Goal: Task Accomplishment & Management: Contribute content

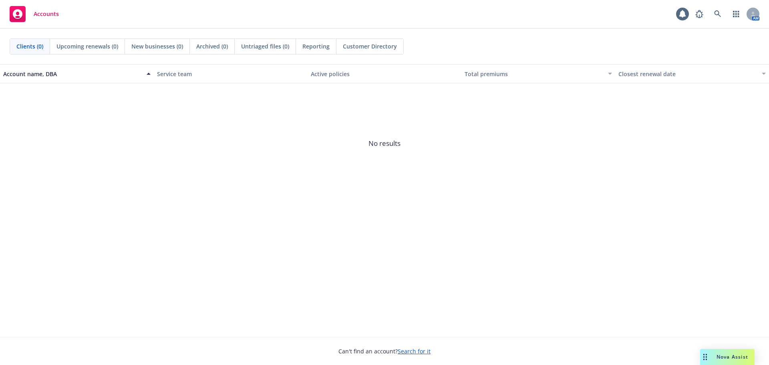
click at [720, 14] on icon at bounding box center [717, 13] width 7 height 7
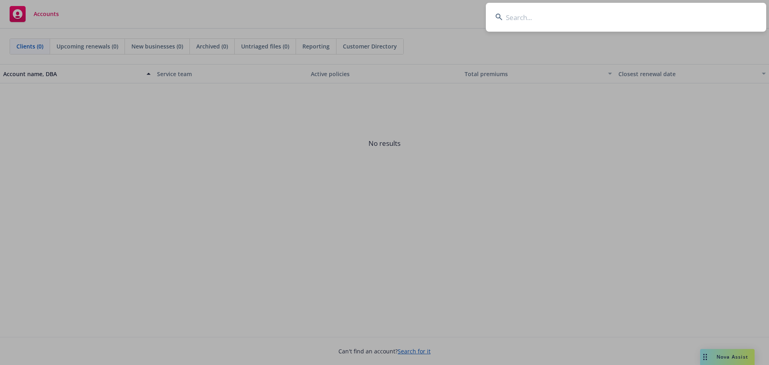
click at [519, 21] on input at bounding box center [626, 17] width 280 height 29
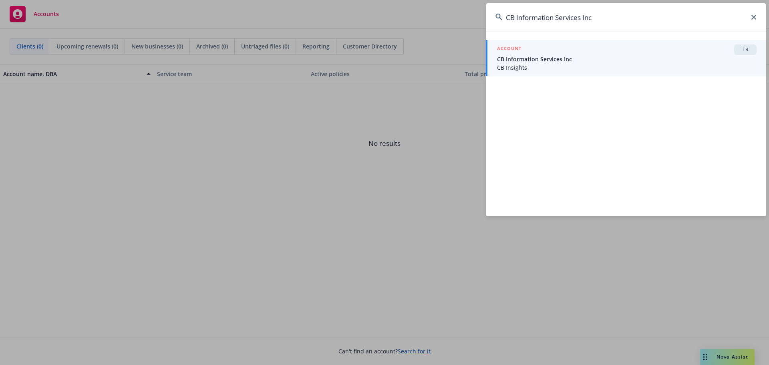
type input "CB Information Services Inc"
click at [557, 65] on span "CB Insights" at bounding box center [627, 67] width 260 height 8
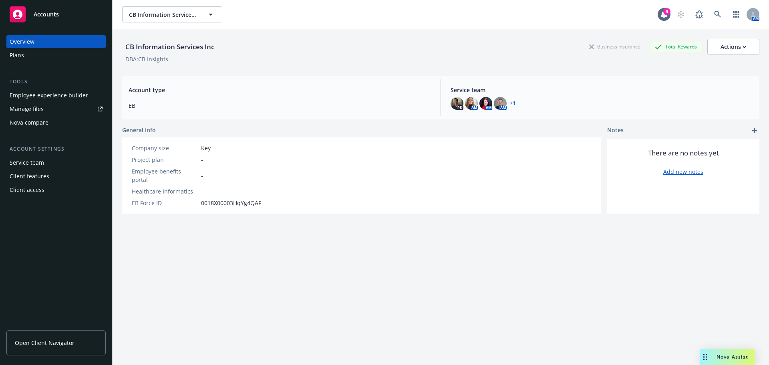
click at [33, 54] on div "Plans" at bounding box center [56, 55] width 93 height 13
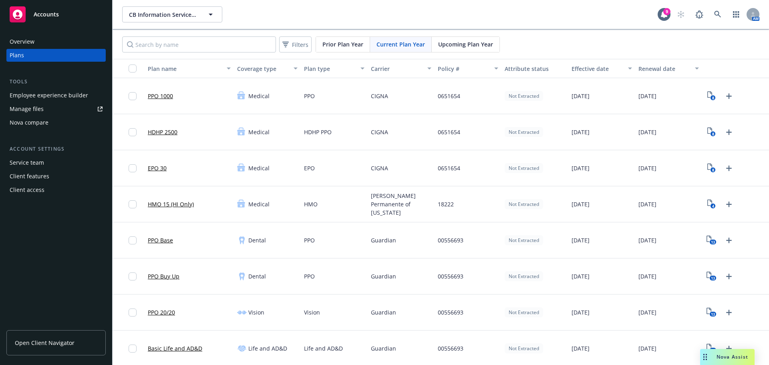
click at [465, 46] on span "Upcoming Plan Year" at bounding box center [465, 44] width 55 height 8
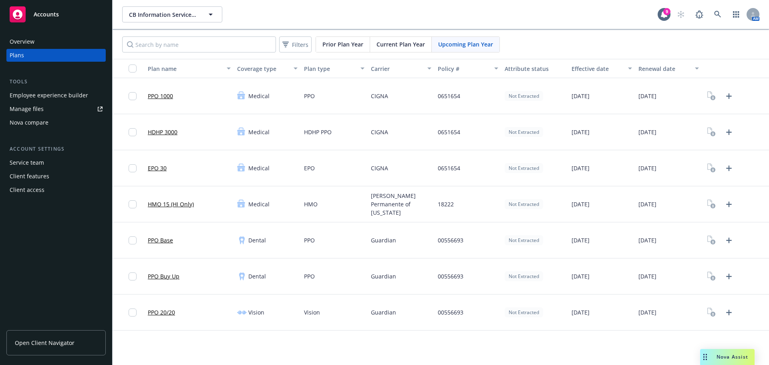
click at [388, 40] on div "Current Plan Year" at bounding box center [401, 44] width 62 height 15
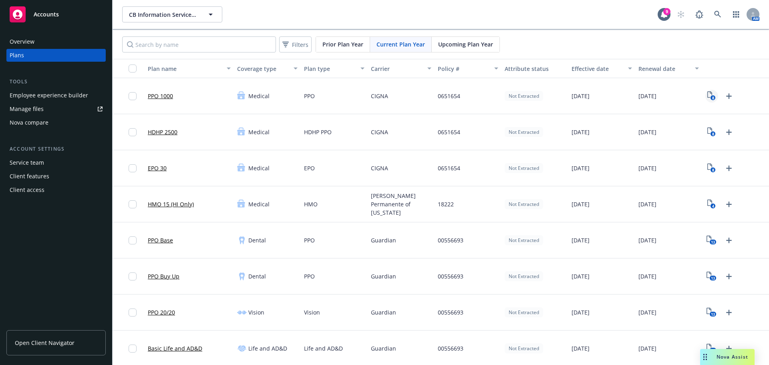
click at [707, 95] on icon "8" at bounding box center [711, 95] width 8 height 9
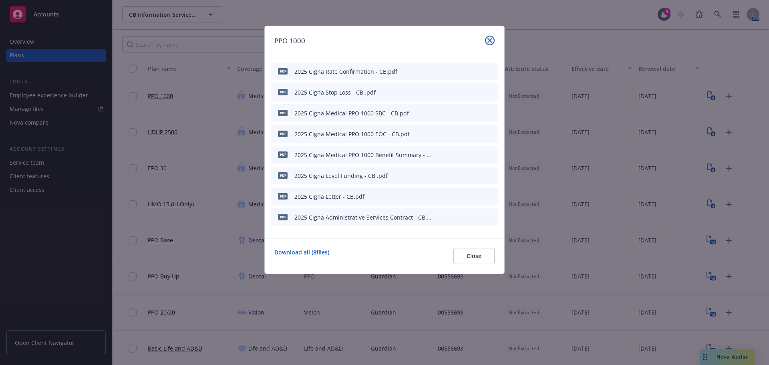
click at [492, 41] on link "close" at bounding box center [490, 41] width 10 height 10
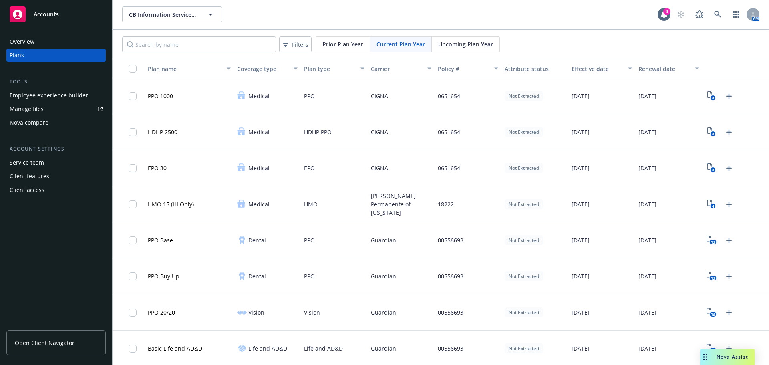
click at [458, 48] on span "Upcoming Plan Year" at bounding box center [465, 44] width 55 height 8
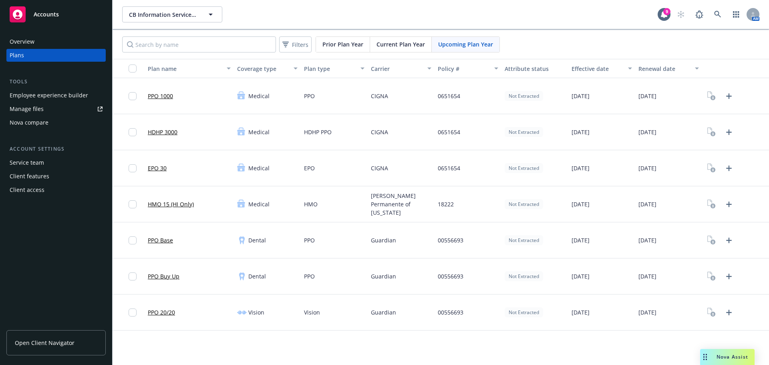
click at [402, 42] on span "Current Plan Year" at bounding box center [400, 44] width 48 height 8
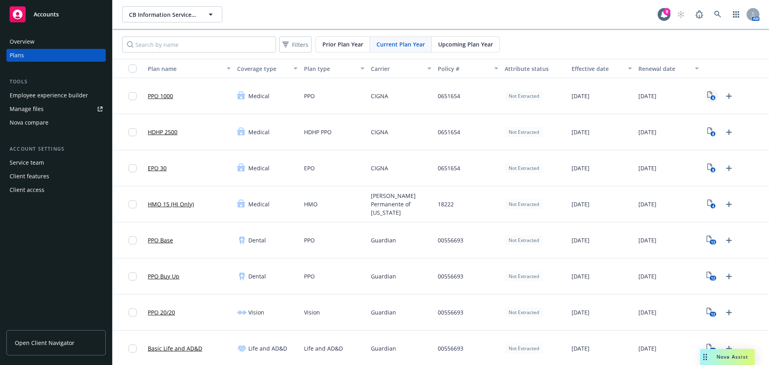
click at [707, 96] on icon "8" at bounding box center [711, 95] width 8 height 9
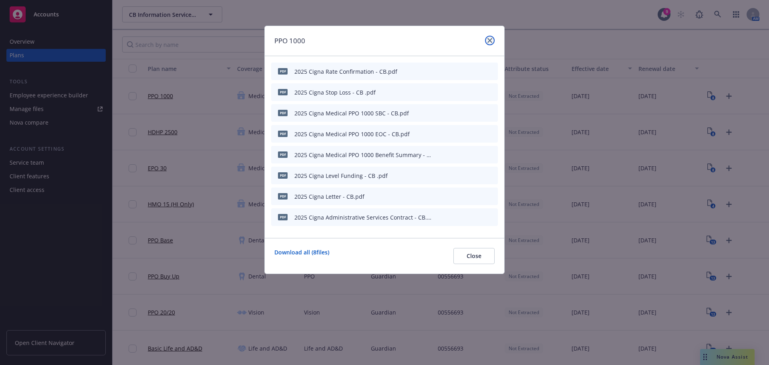
click at [488, 42] on icon "close" at bounding box center [489, 40] width 5 height 5
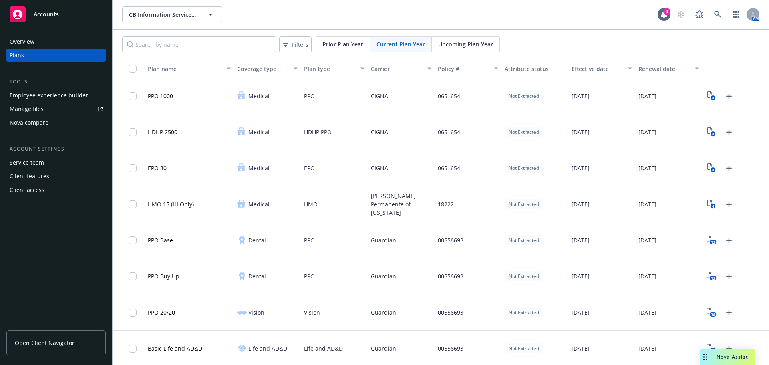
click at [478, 37] on div "Upcoming Plan Year" at bounding box center [466, 44] width 68 height 15
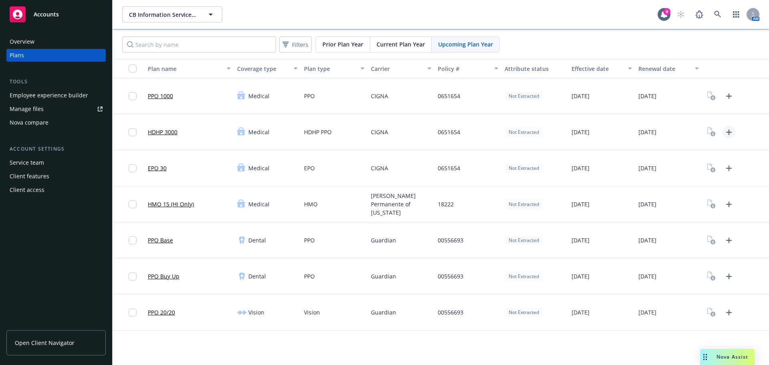
click at [728, 131] on icon "Upload Plan Documents" at bounding box center [729, 132] width 10 height 10
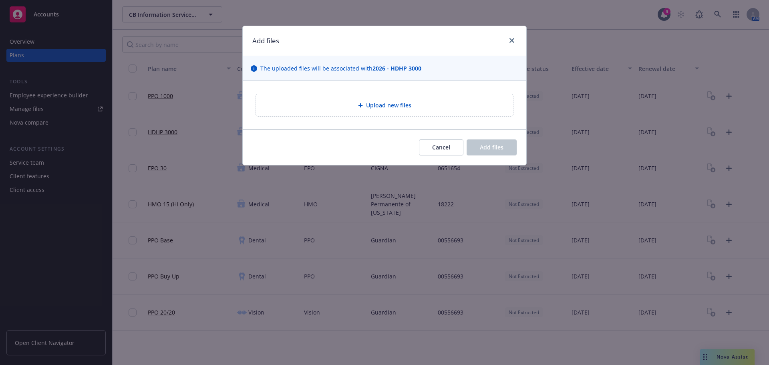
click at [406, 103] on span "Upload new files" at bounding box center [388, 105] width 45 height 8
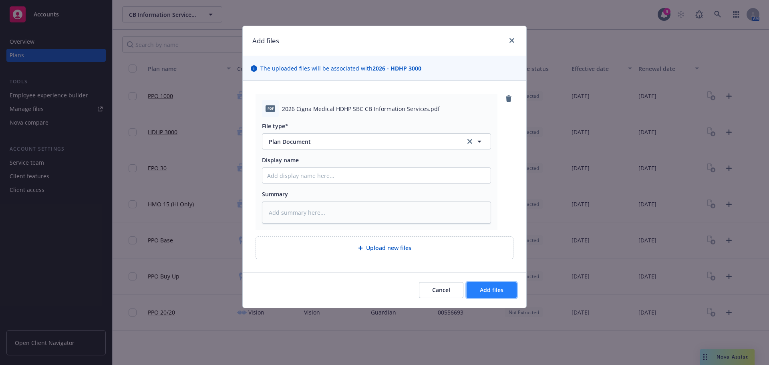
click at [495, 288] on span "Add files" at bounding box center [492, 290] width 24 height 8
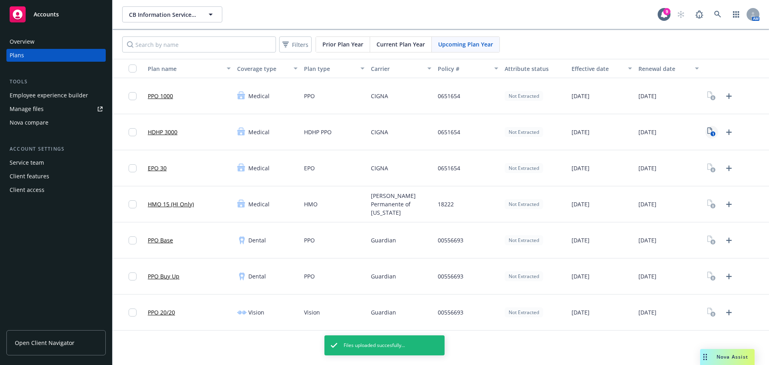
click at [710, 133] on icon "1" at bounding box center [711, 131] width 8 height 9
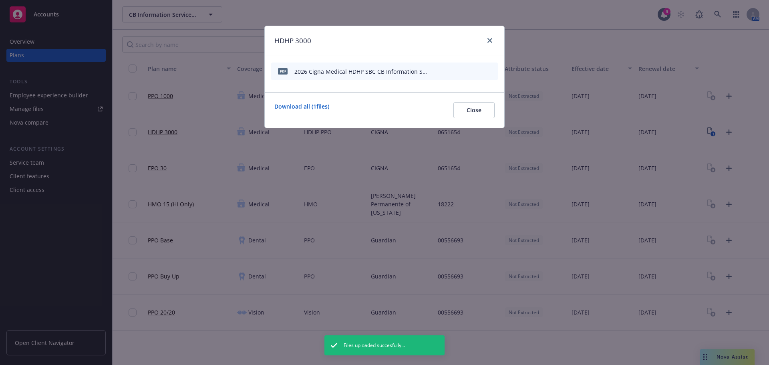
click at [452, 71] on icon "start extraction" at bounding box center [450, 71] width 10 height 10
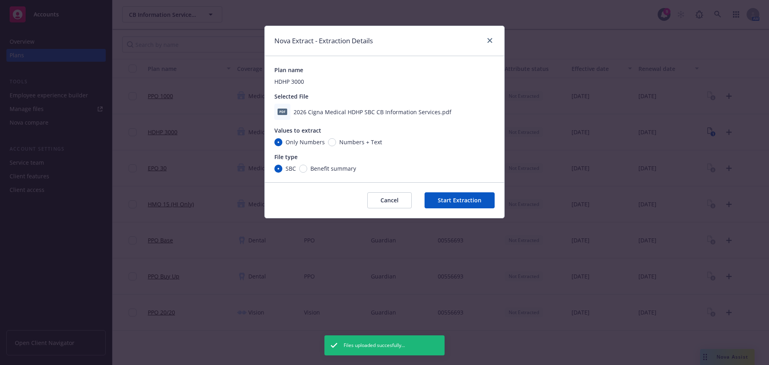
click at [444, 197] on button "Start Extraction" at bounding box center [460, 200] width 70 height 16
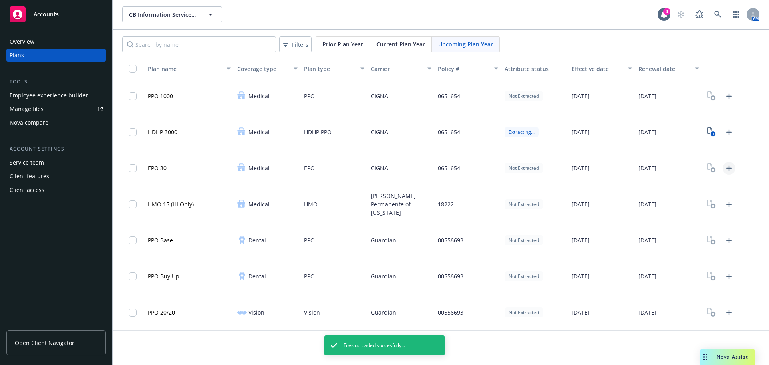
click at [728, 169] on icon "Upload Plan Documents" at bounding box center [729, 168] width 10 height 10
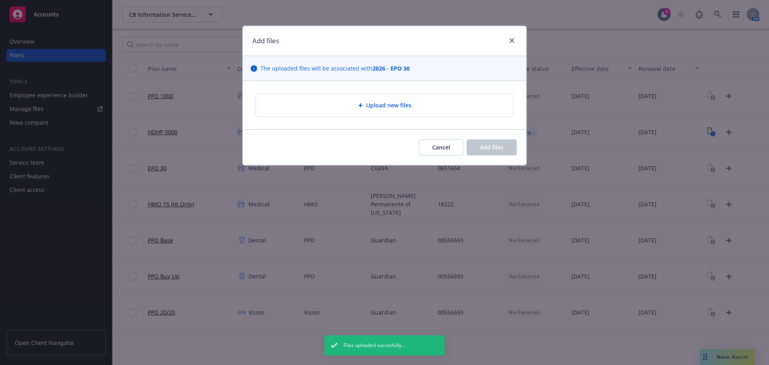
click at [382, 101] on span "Upload new files" at bounding box center [388, 105] width 45 height 8
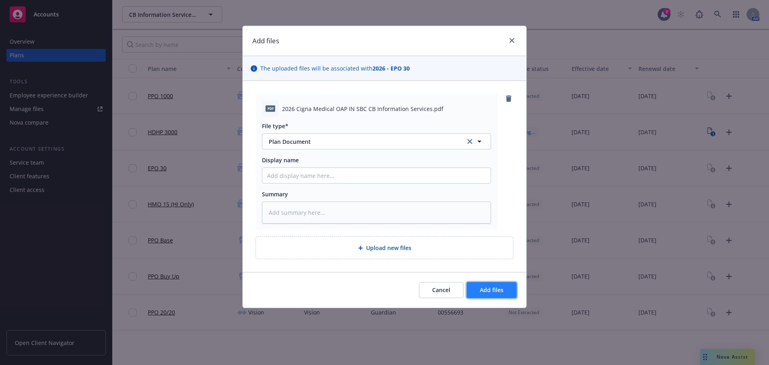
click at [486, 289] on span "Add files" at bounding box center [492, 290] width 24 height 8
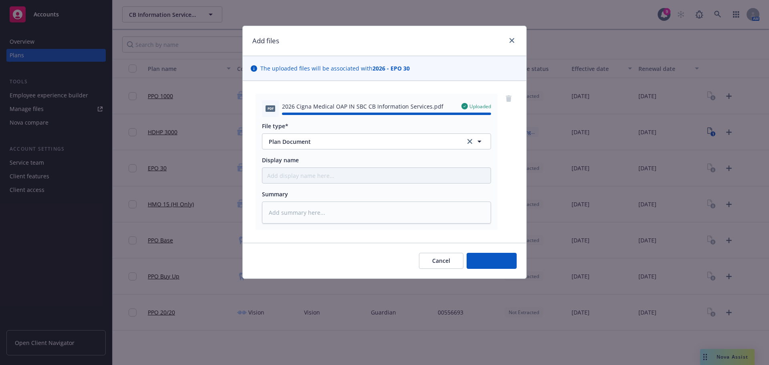
type textarea "x"
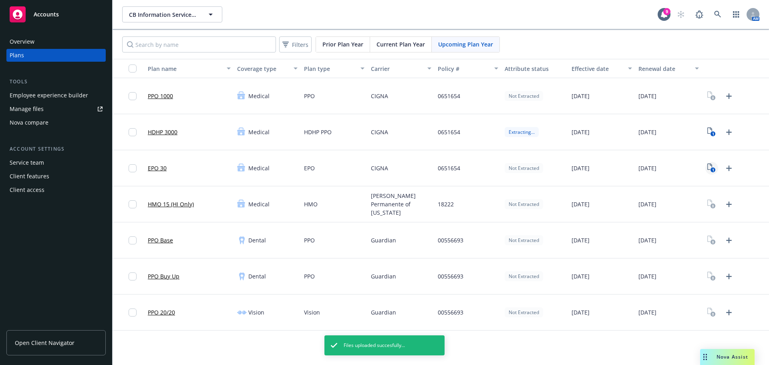
click at [713, 169] on text "1" at bounding box center [713, 169] width 2 height 5
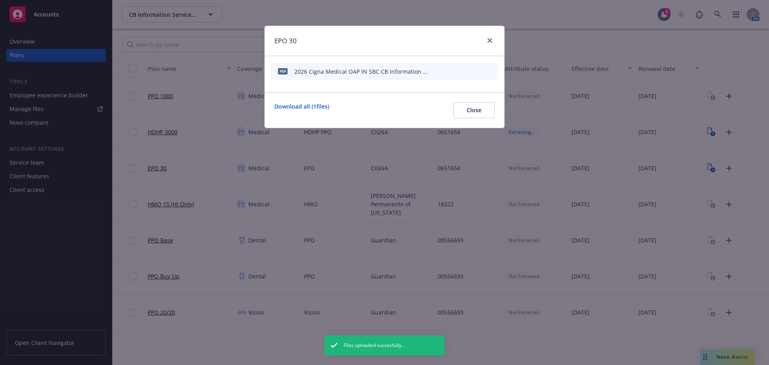
click at [452, 71] on icon "start extraction" at bounding box center [450, 71] width 10 height 10
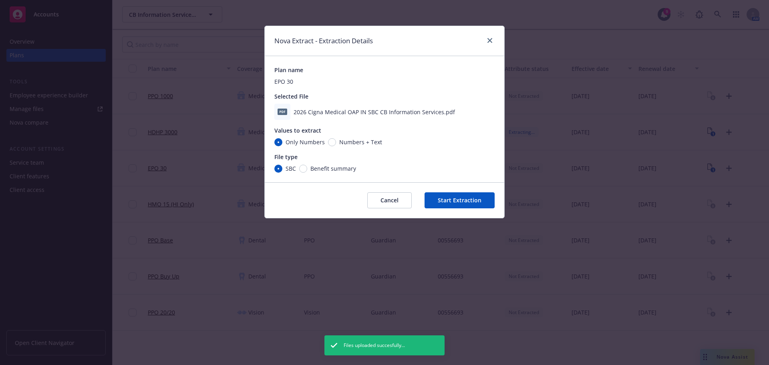
click at [471, 198] on button "Start Extraction" at bounding box center [460, 200] width 70 height 16
